Goal: Transaction & Acquisition: Purchase product/service

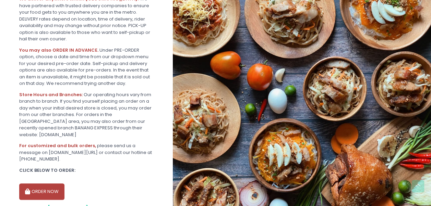
scroll to position [194, 0]
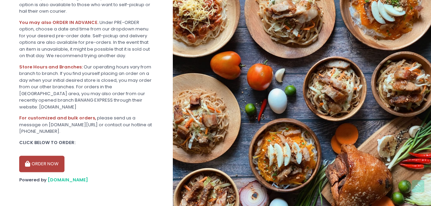
click at [54, 162] on button "ORDER NOW" at bounding box center [41, 164] width 45 height 16
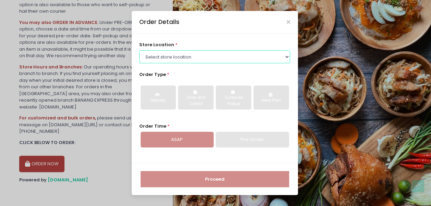
click at [194, 58] on select "Select store location ALING [GEOGRAPHIC_DATA] - [GEOGRAPHIC_DATA] [GEOGRAPHIC_D…" at bounding box center [214, 56] width 151 height 13
select select "614aec22e4942a4c99b403a1"
click at [139, 50] on select "Select store location ALING [GEOGRAPHIC_DATA] - [GEOGRAPHIC_DATA] [GEOGRAPHIC_D…" at bounding box center [214, 56] width 151 height 13
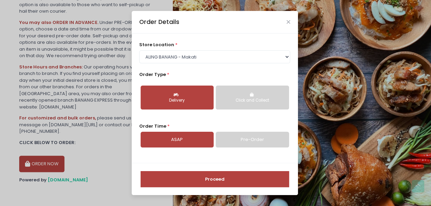
click at [196, 97] on button "Delivery" at bounding box center [177, 98] width 73 height 24
click at [206, 178] on button "Proceed" at bounding box center [215, 179] width 148 height 16
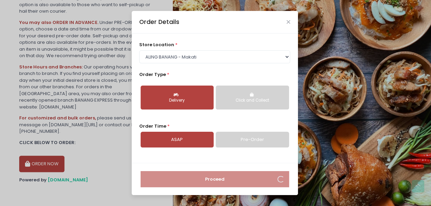
click at [195, 141] on link "ASAP" at bounding box center [177, 140] width 73 height 16
click at [232, 51] on select "Select store location ALING [GEOGRAPHIC_DATA] - [GEOGRAPHIC_DATA] [GEOGRAPHIC_D…" at bounding box center [214, 56] width 151 height 13
click at [139, 50] on select "Select store location ALING [GEOGRAPHIC_DATA] - [GEOGRAPHIC_DATA] [GEOGRAPHIC_D…" at bounding box center [214, 56] width 151 height 13
drag, startPoint x: 236, startPoint y: 21, endPoint x: 210, endPoint y: 35, distance: 29.6
click at [210, 35] on div "Order Details store location * Select store location ALING BANANG - Pasig ALING…" at bounding box center [215, 103] width 166 height 184
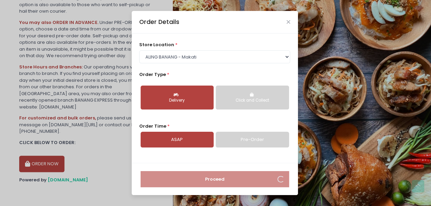
click at [338, 86] on div "Order Details store location * Select store location ALING BANANG - Pasig ALING…" at bounding box center [215, 103] width 431 height 206
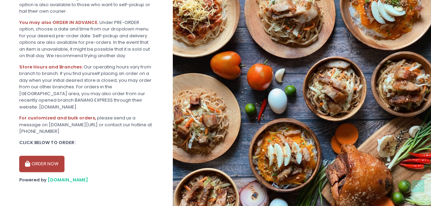
click at [41, 166] on button "ORDER NOW" at bounding box center [41, 164] width 45 height 16
select select "614aec22e4942a4c99b403a1"
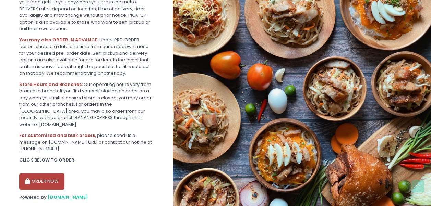
scroll to position [194, 0]
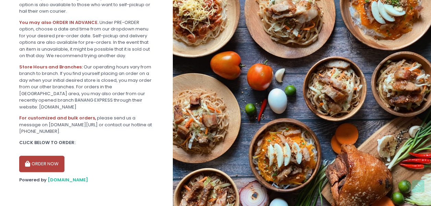
click at [55, 164] on button "ORDER NOW" at bounding box center [41, 164] width 45 height 16
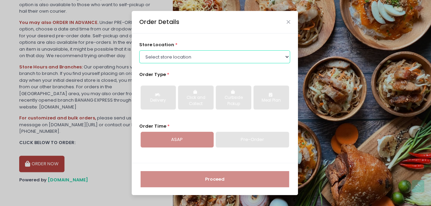
click at [199, 57] on select "Select store location ALING [GEOGRAPHIC_DATA] - [GEOGRAPHIC_DATA] [GEOGRAPHIC_D…" at bounding box center [214, 56] width 151 height 13
select select "614aec22e4942a4c99b403a1"
click at [139, 50] on select "Select store location ALING [GEOGRAPHIC_DATA] - [GEOGRAPHIC_DATA] [GEOGRAPHIC_D…" at bounding box center [214, 56] width 151 height 13
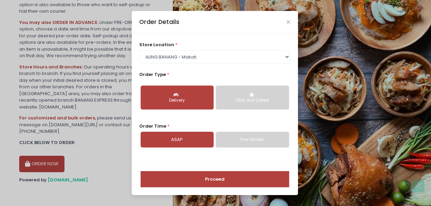
click at [193, 178] on button "Proceed" at bounding box center [215, 179] width 148 height 16
